Goal: Task Accomplishment & Management: Manage account settings

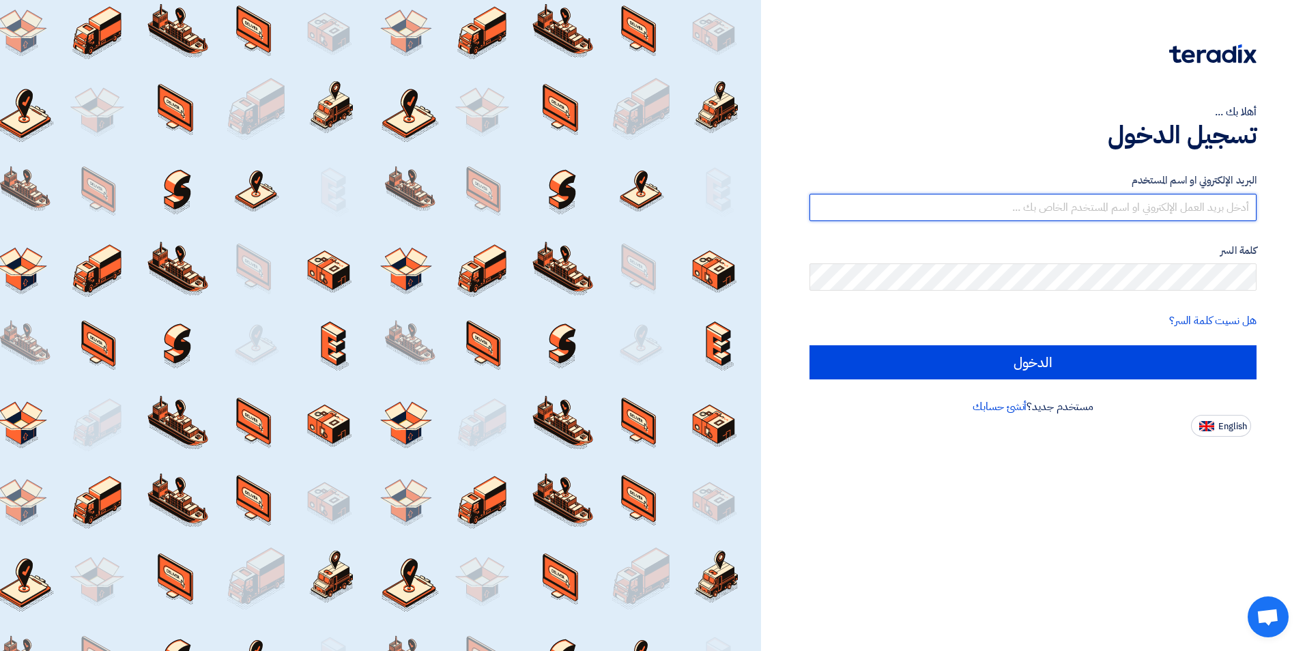
type input "[EMAIL_ADDRESS][DOMAIN_NAME]"
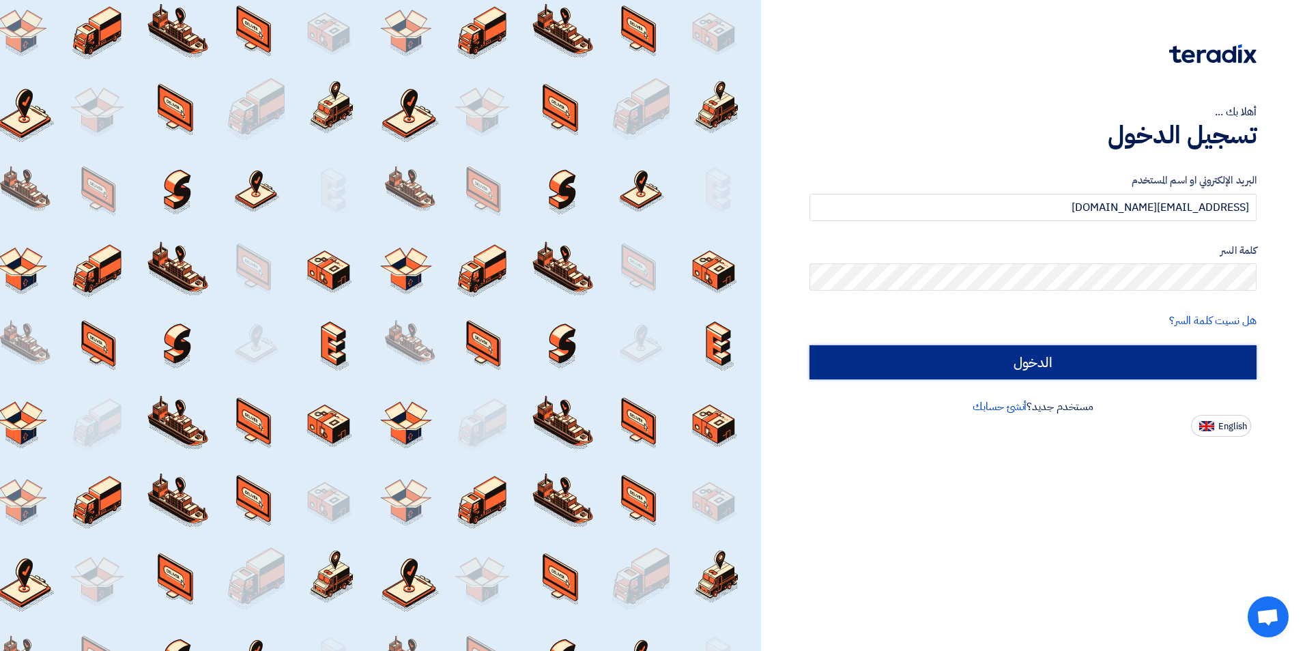
click at [1107, 358] on input "الدخول" at bounding box center [1033, 362] width 447 height 34
type input "Sign in"
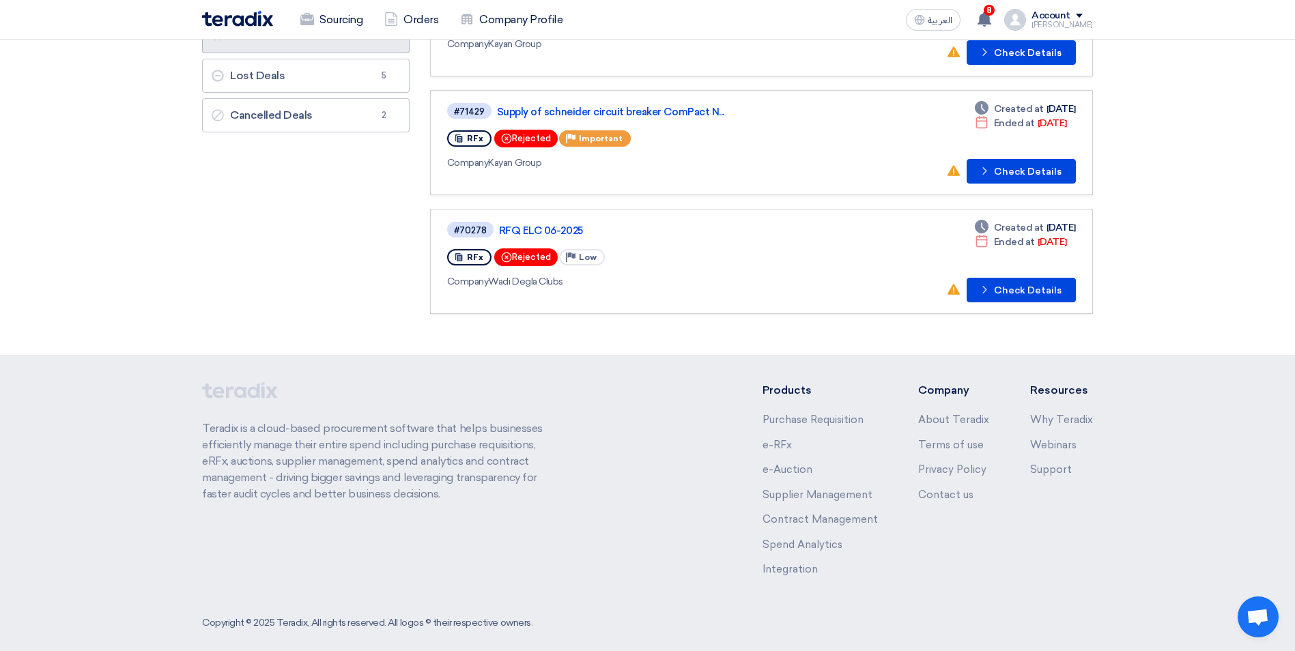
scroll to position [208, 0]
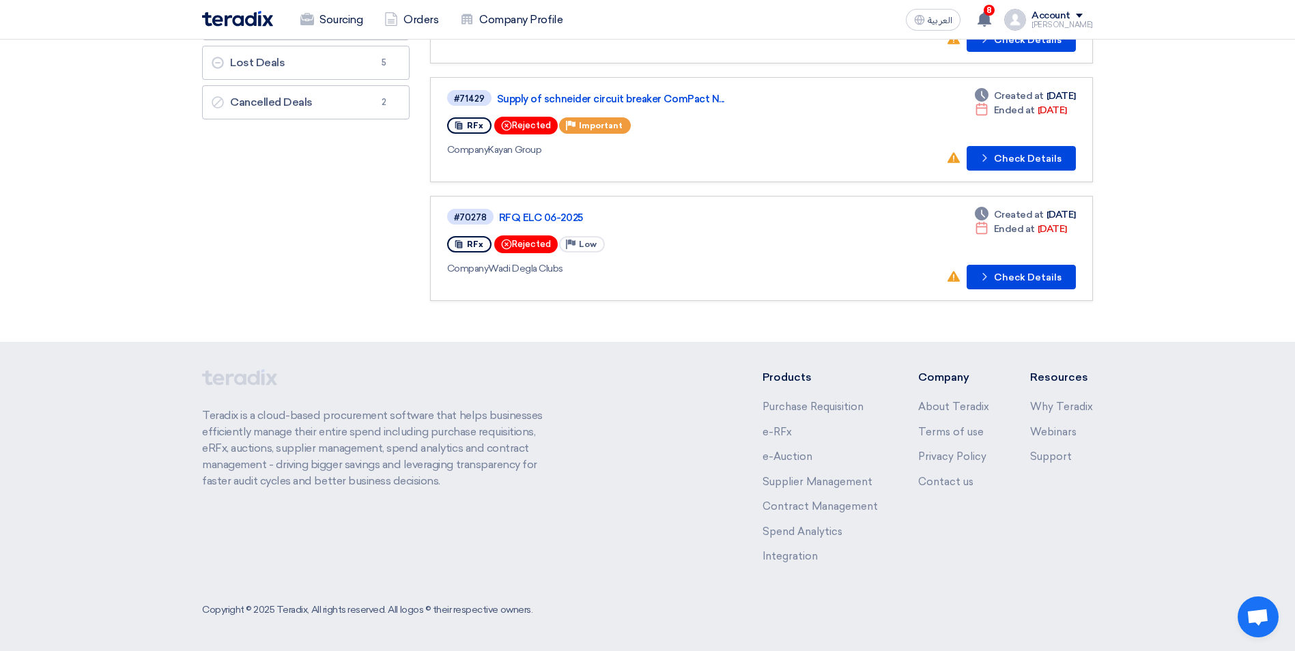
click at [275, 81] on ul "Private Leads Private Leads 3 Accessed Leads Accessed Leads 3 Won Deals Won Dea…" at bounding box center [306, 23] width 208 height 192
click at [287, 73] on link "Lost Deals Lost Deals 5" at bounding box center [306, 63] width 208 height 34
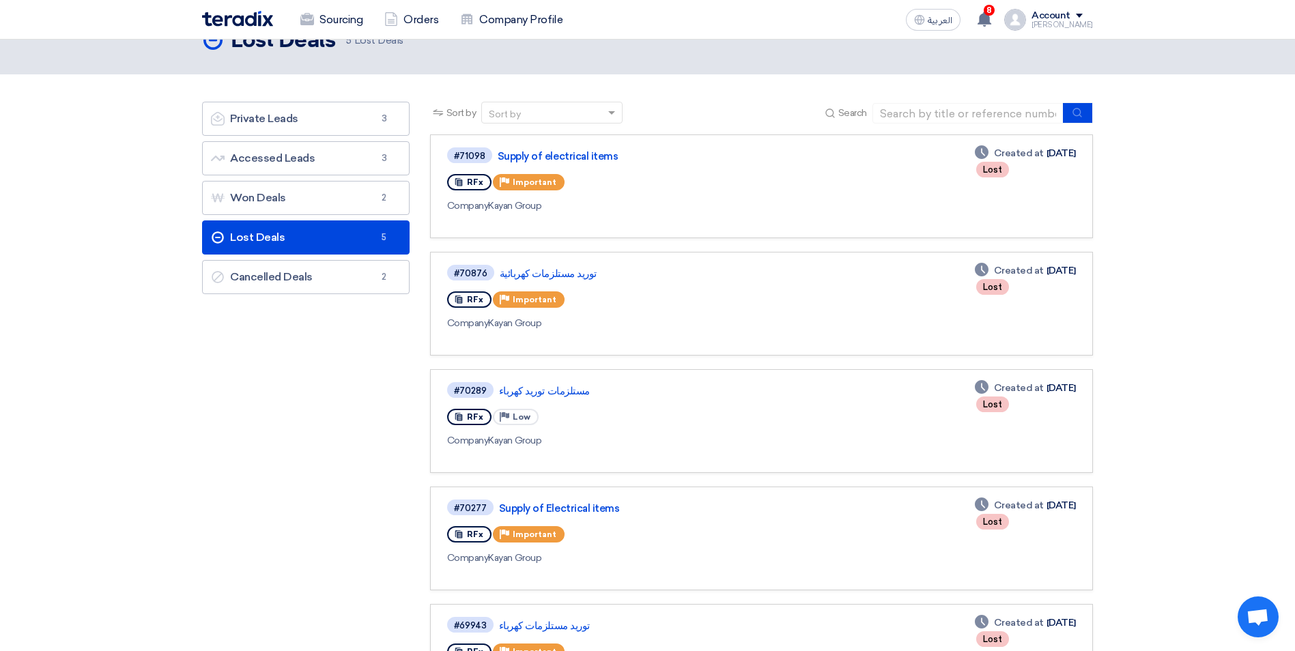
scroll to position [31, 0]
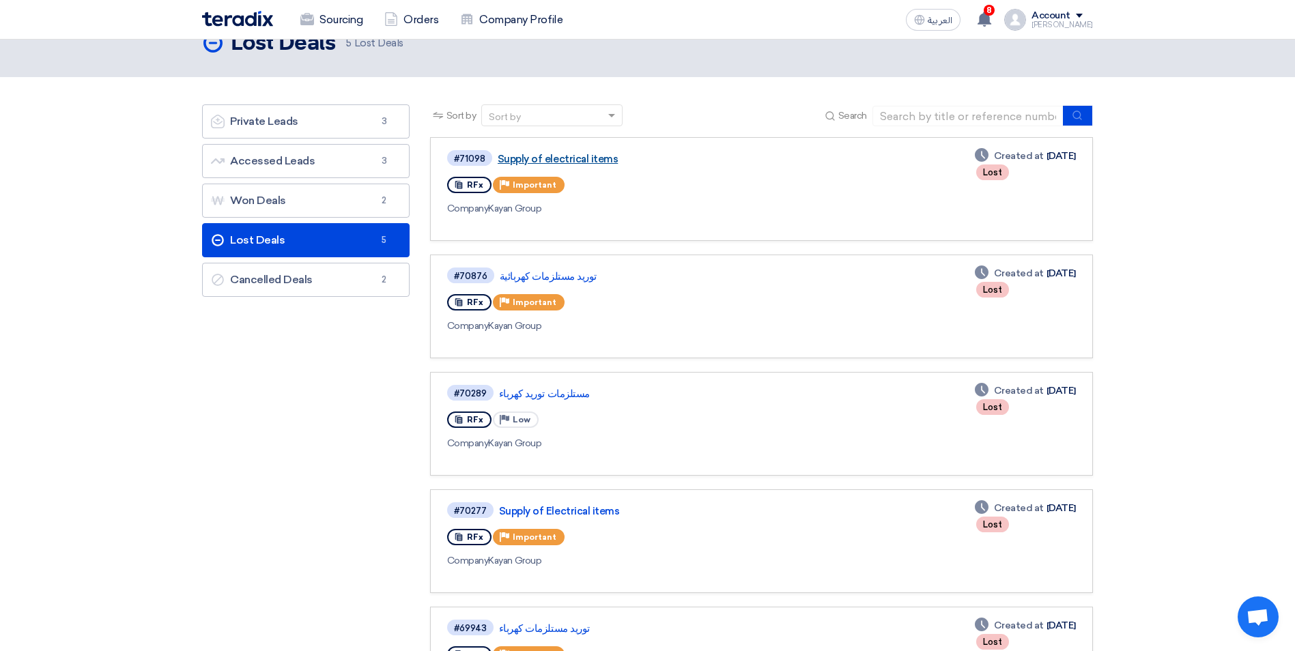
click at [560, 164] on link "Supply of electrical items" at bounding box center [668, 159] width 341 height 12
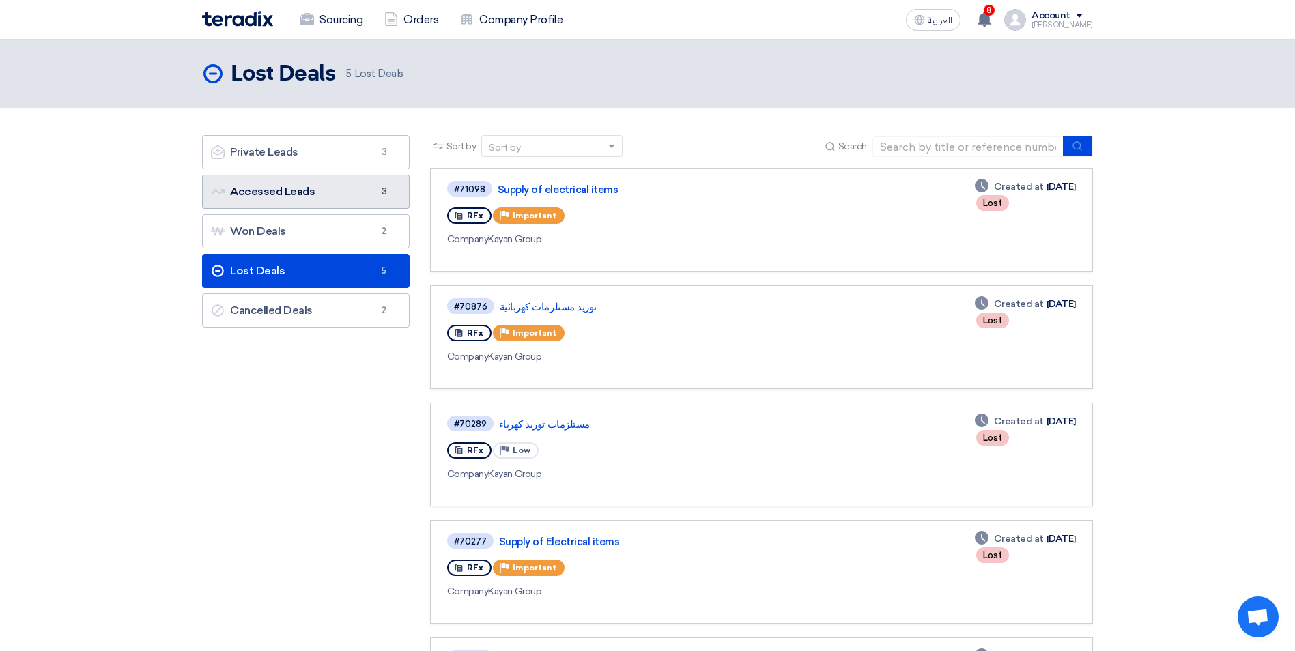
click at [332, 182] on link "Accessed Leads Accessed Leads 3" at bounding box center [306, 192] width 208 height 34
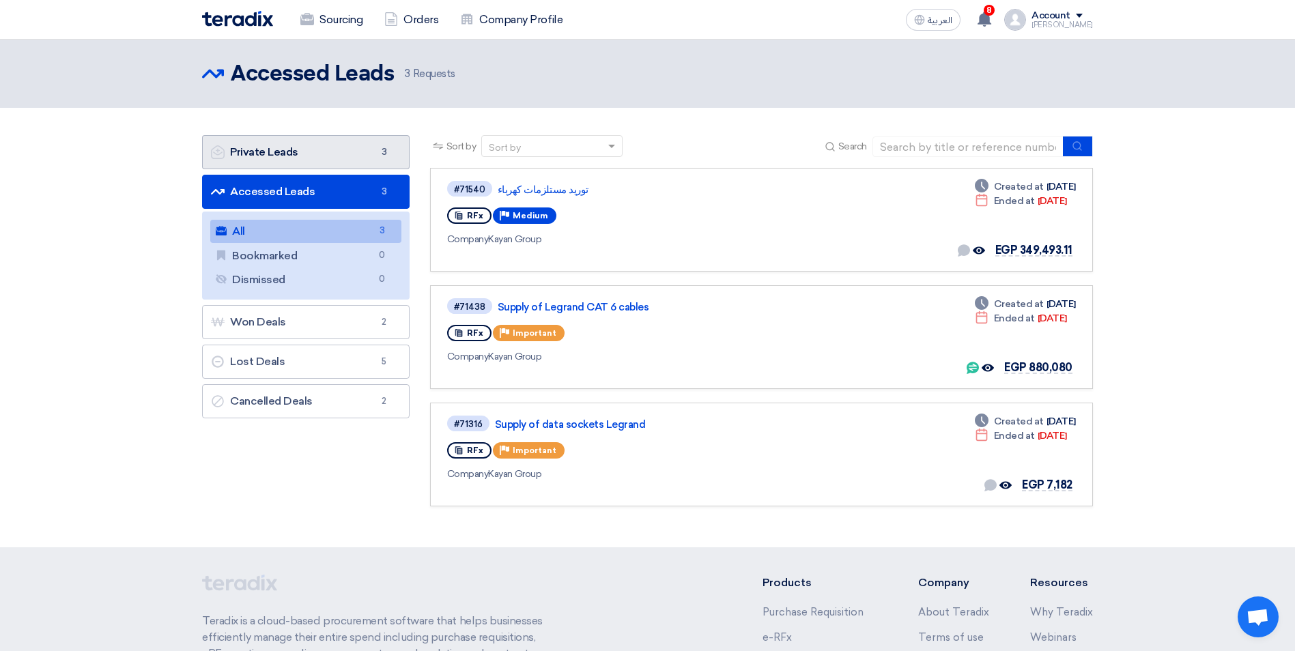
click at [364, 142] on link "Private Leads Private Leads 3" at bounding box center [306, 152] width 208 height 34
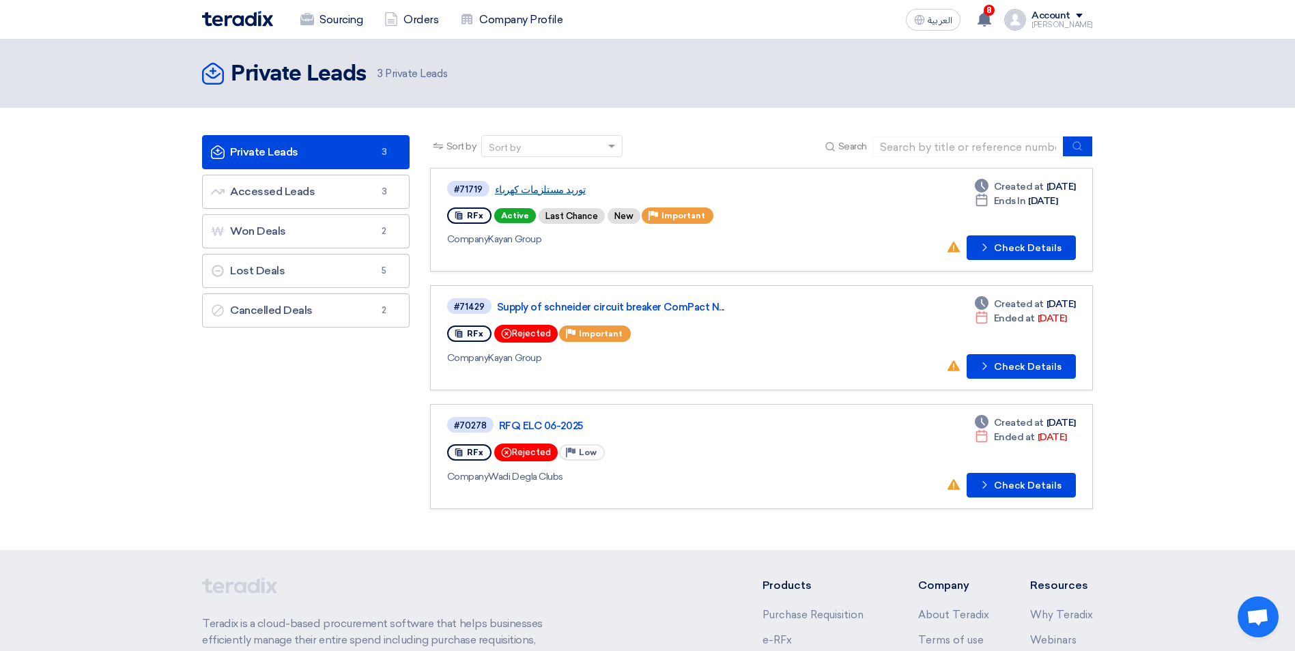
click at [538, 195] on link "توريد مستلزمات كهرباء" at bounding box center [665, 190] width 341 height 12
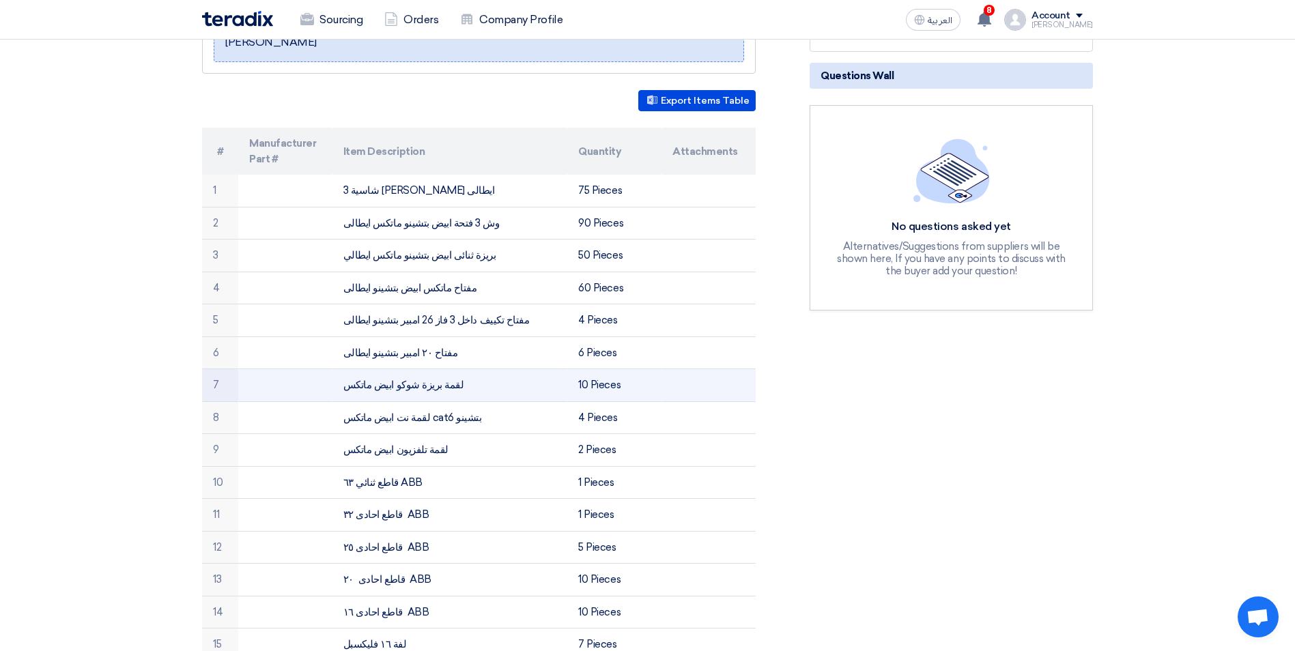
scroll to position [273, 0]
